Goal: Information Seeking & Learning: Learn about a topic

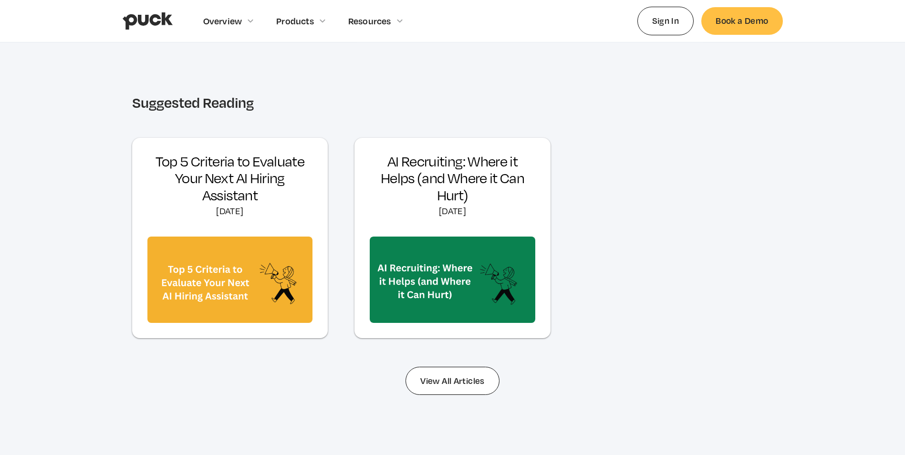
scroll to position [3004, 0]
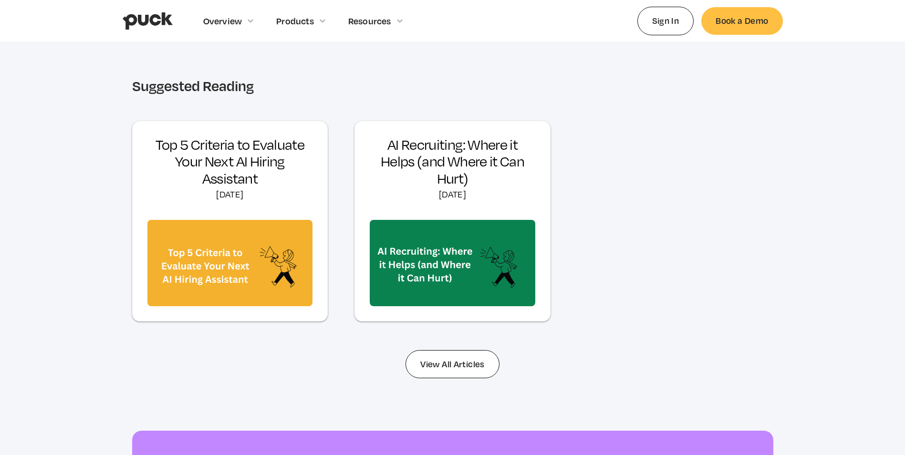
click at [234, 240] on img at bounding box center [229, 263] width 165 height 86
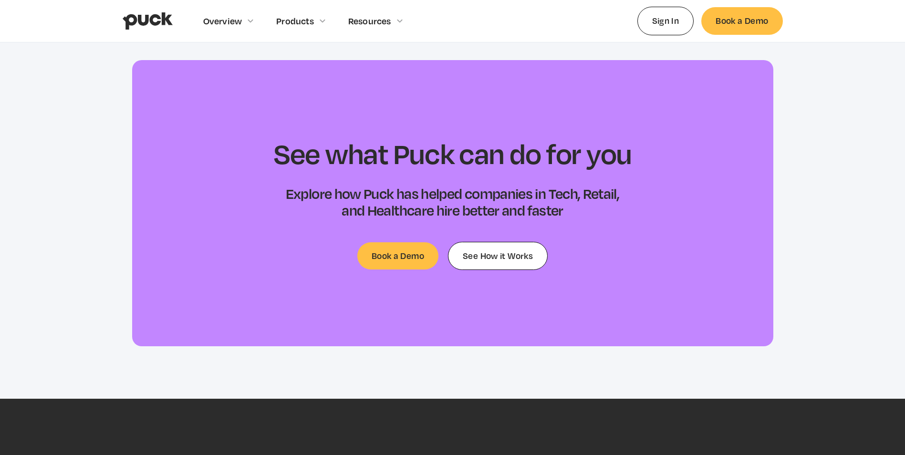
scroll to position [2956, 0]
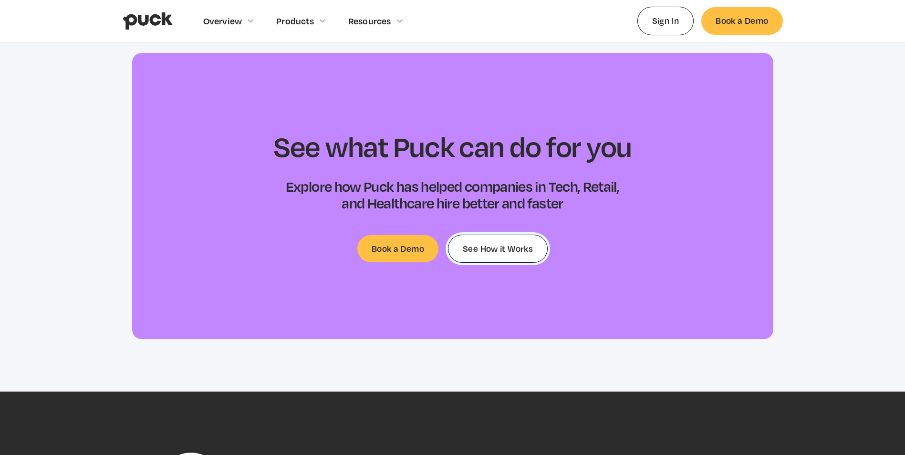
click at [509, 246] on link "See How it Works" at bounding box center [498, 249] width 100 height 28
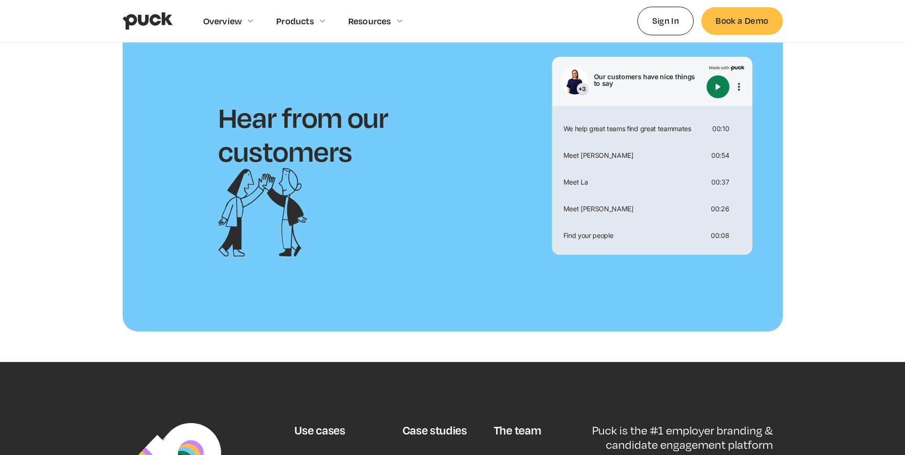
scroll to position [715, 0]
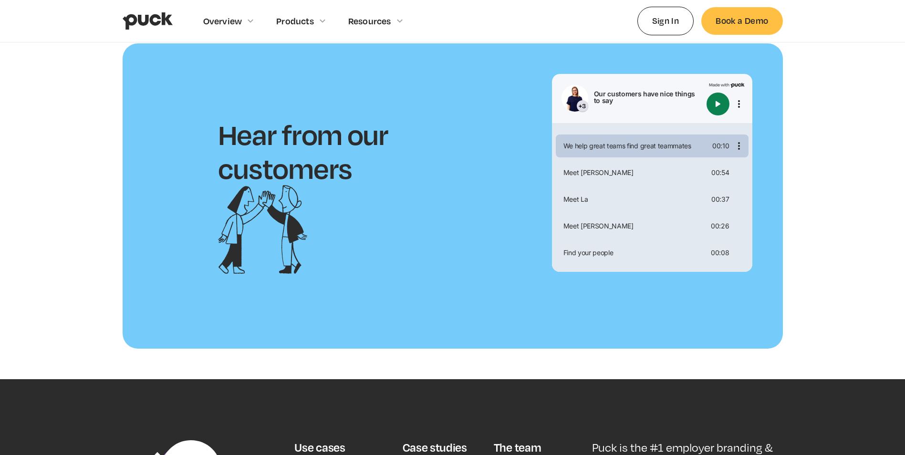
click at [587, 147] on div "We help great teams find great teammates" at bounding box center [633, 146] width 149 height 7
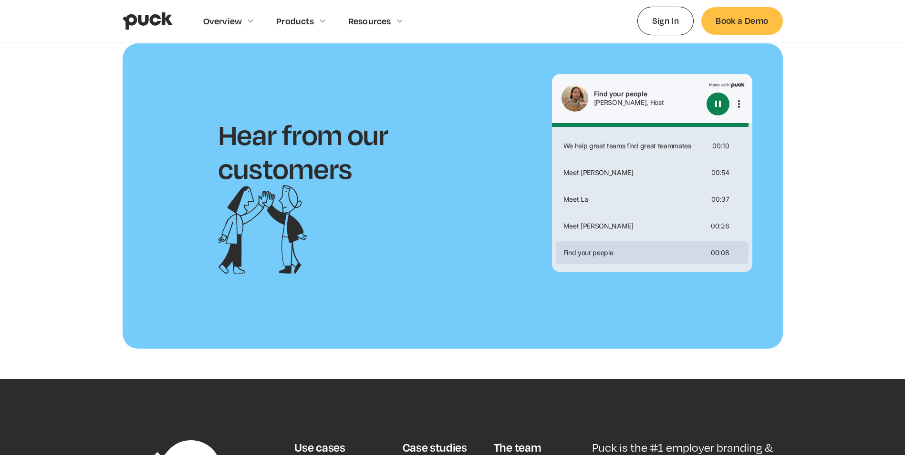
type input "0"
